Goal: Book appointment/travel/reservation

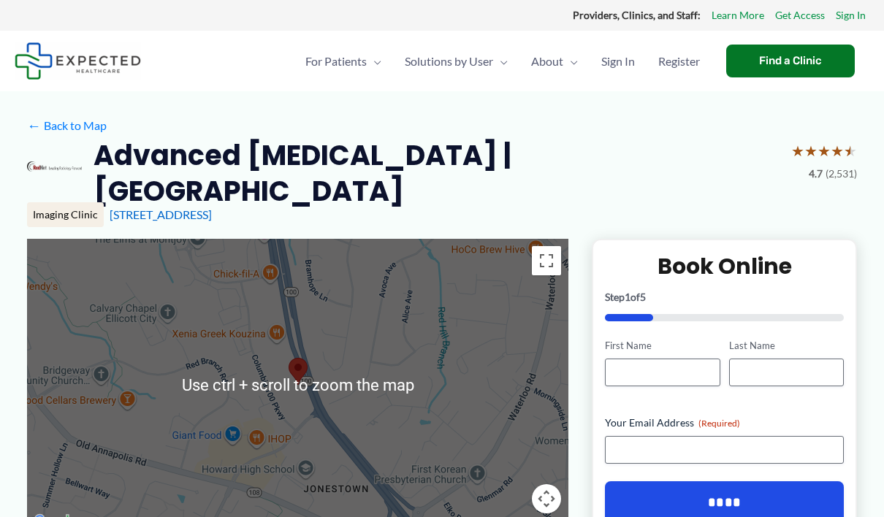
click at [213, 370] on div at bounding box center [298, 385] width 542 height 292
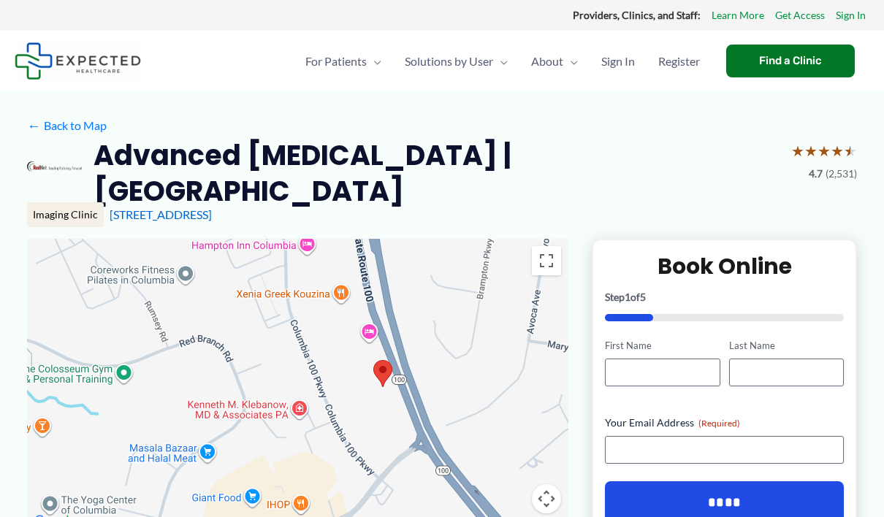
click at [213, 370] on div at bounding box center [298, 385] width 542 height 292
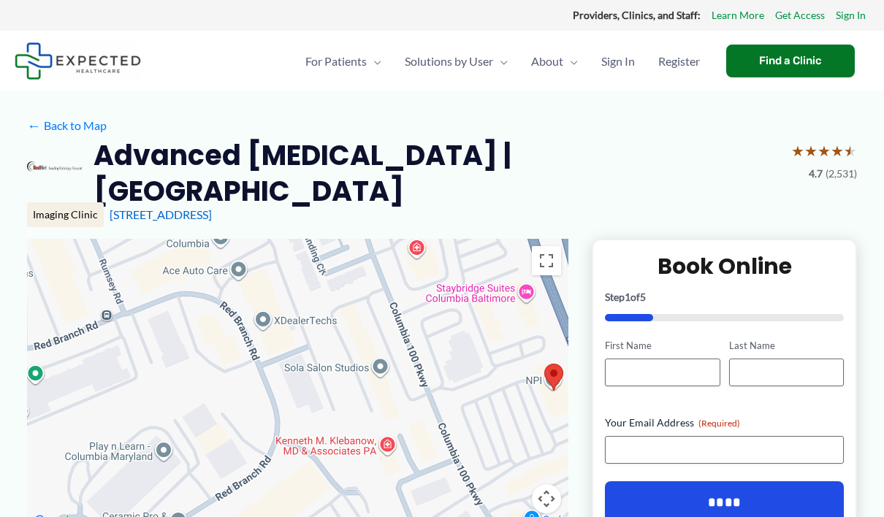
click at [213, 370] on div at bounding box center [298, 385] width 542 height 292
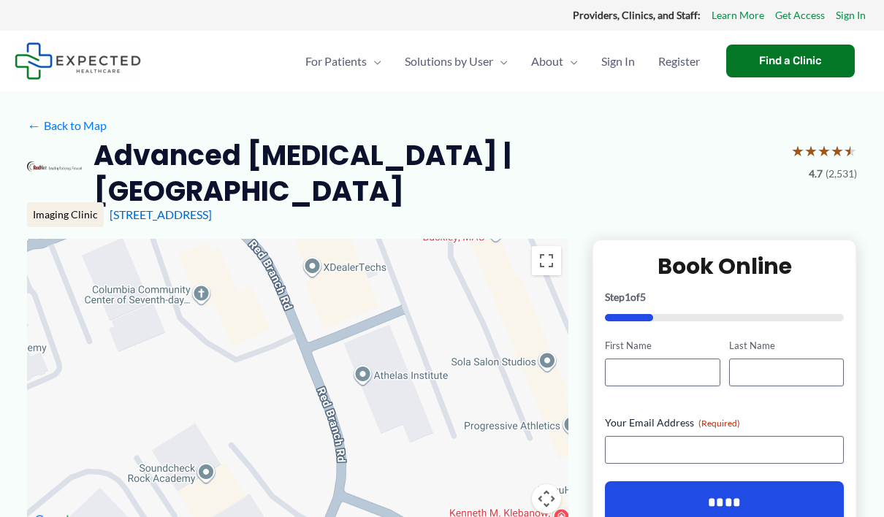
click at [213, 370] on div at bounding box center [298, 385] width 542 height 292
